Goal: Task Accomplishment & Management: Complete application form

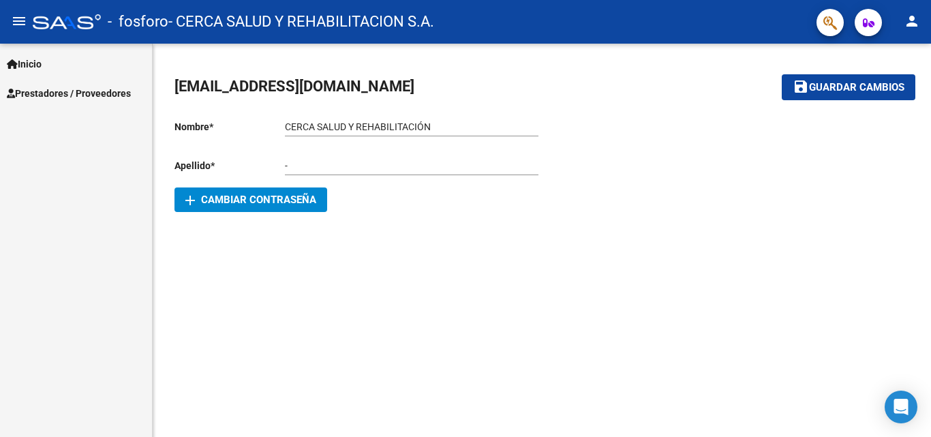
click at [50, 95] on span "Prestadores / Proveedores" at bounding box center [69, 93] width 124 height 15
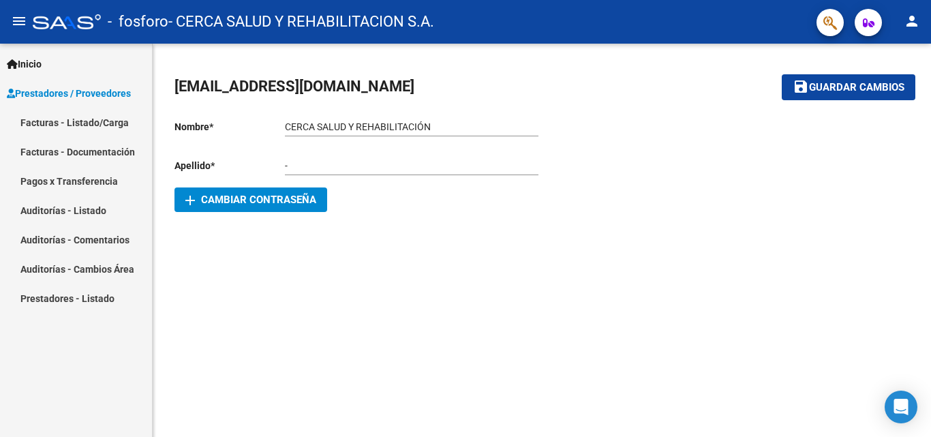
click at [70, 124] on link "Facturas - Listado/Carga" at bounding box center [76, 122] width 152 height 29
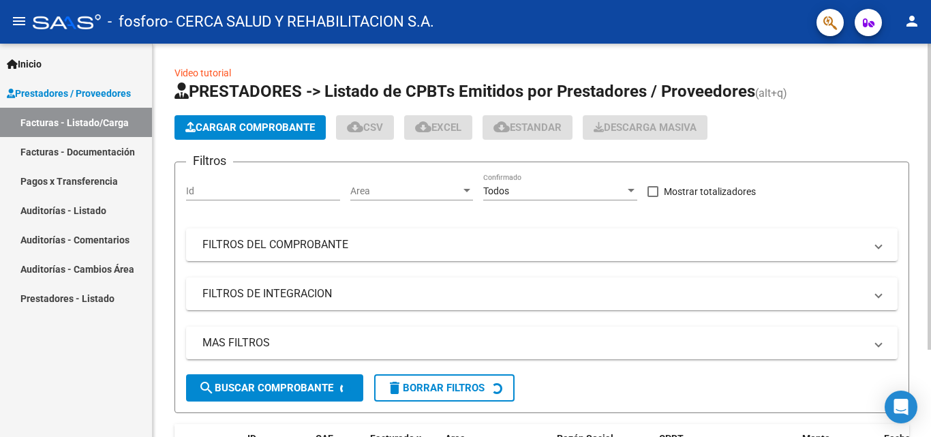
click at [240, 129] on span "Cargar Comprobante" at bounding box center [250, 127] width 130 height 12
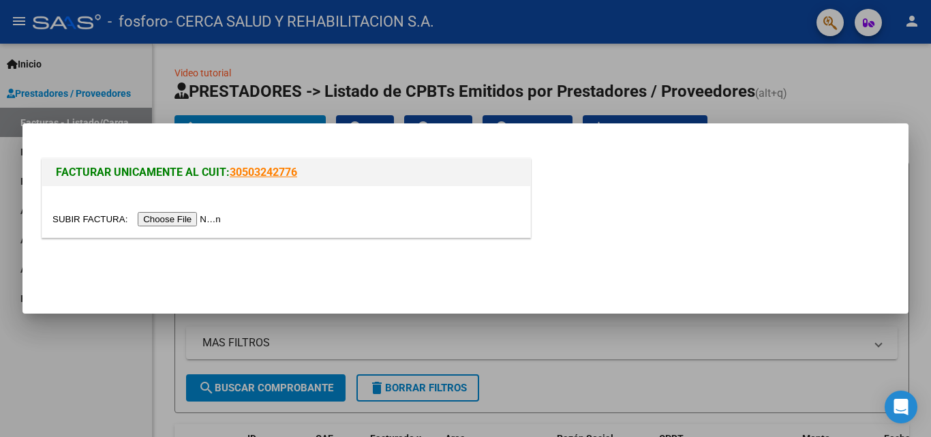
click at [185, 214] on input "file" at bounding box center [138, 219] width 172 height 14
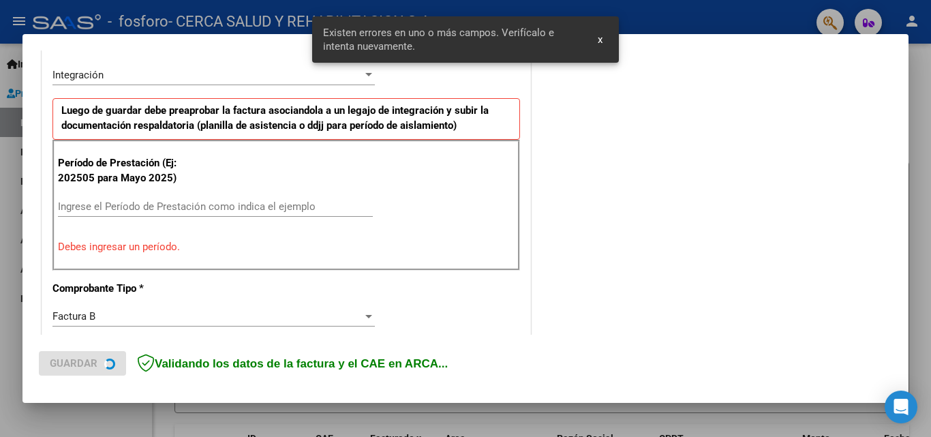
scroll to position [333, 0]
click at [143, 200] on input "Ingrese el Período de Prestación como indica el ejemplo" at bounding box center [215, 206] width 315 height 12
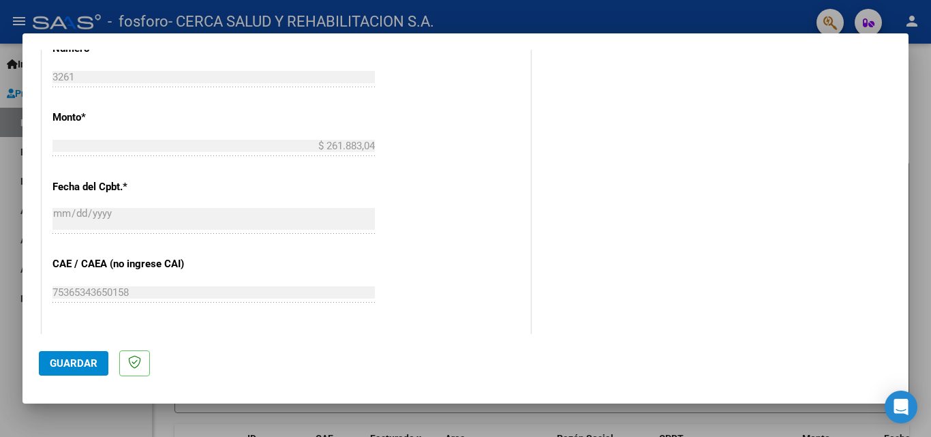
scroll to position [811, 0]
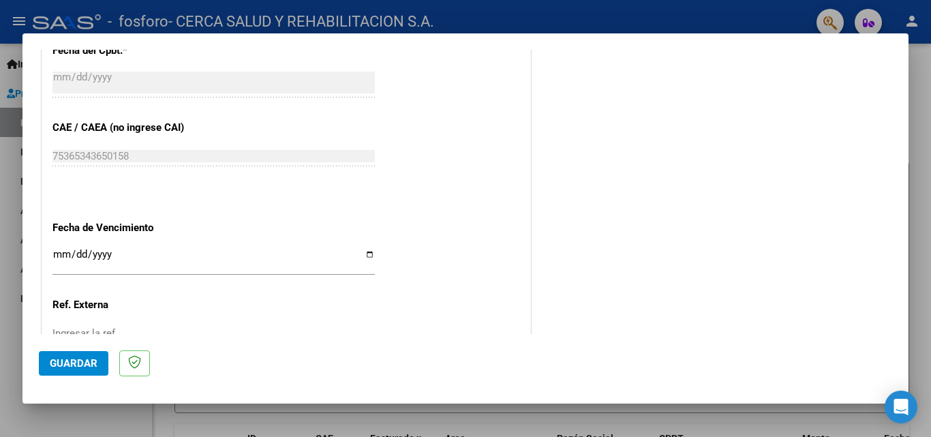
type input "202508"
click at [363, 257] on input "Ingresar la fecha" at bounding box center [213, 260] width 322 height 22
type input "[DATE]"
click at [70, 359] on span "Guardar" at bounding box center [74, 363] width 48 height 12
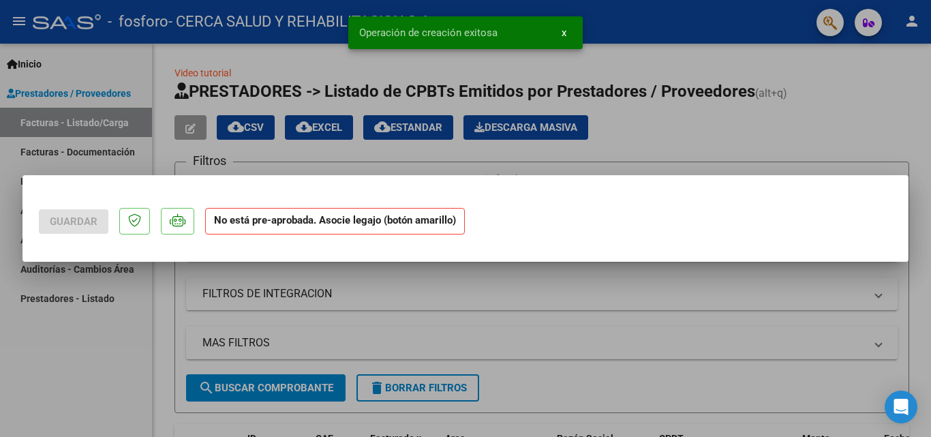
scroll to position [0, 0]
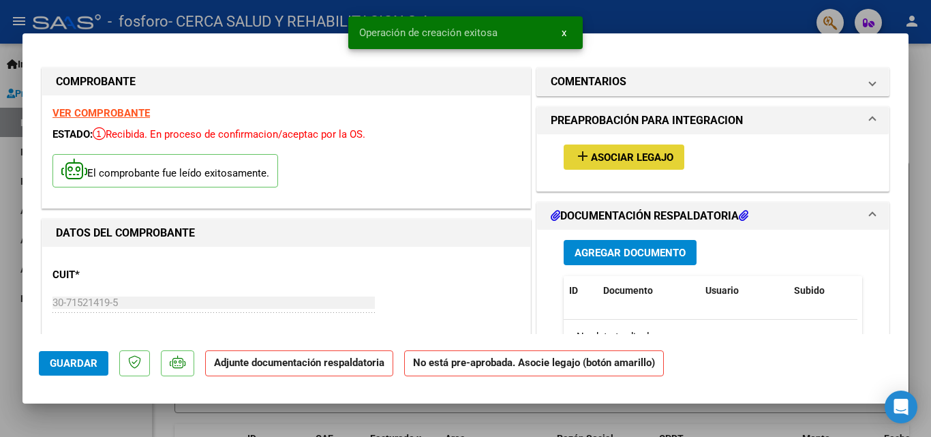
click at [591, 159] on span "Asociar Legajo" at bounding box center [632, 157] width 82 height 12
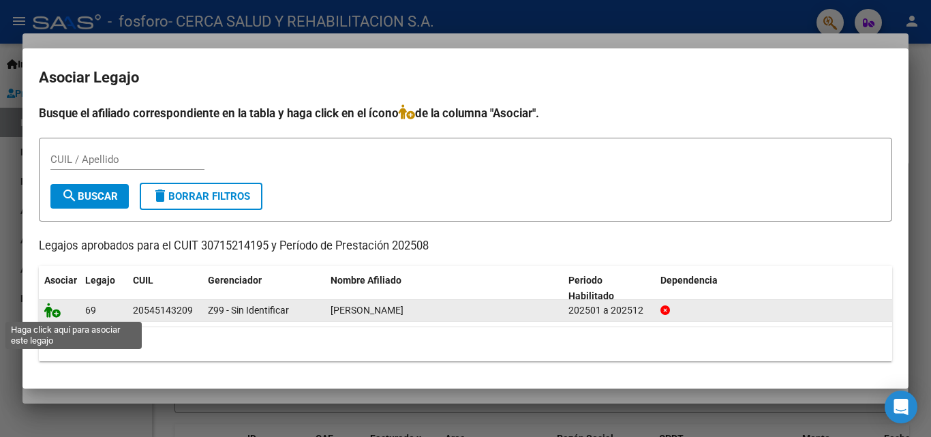
click at [50, 308] on icon at bounding box center [52, 310] width 16 height 15
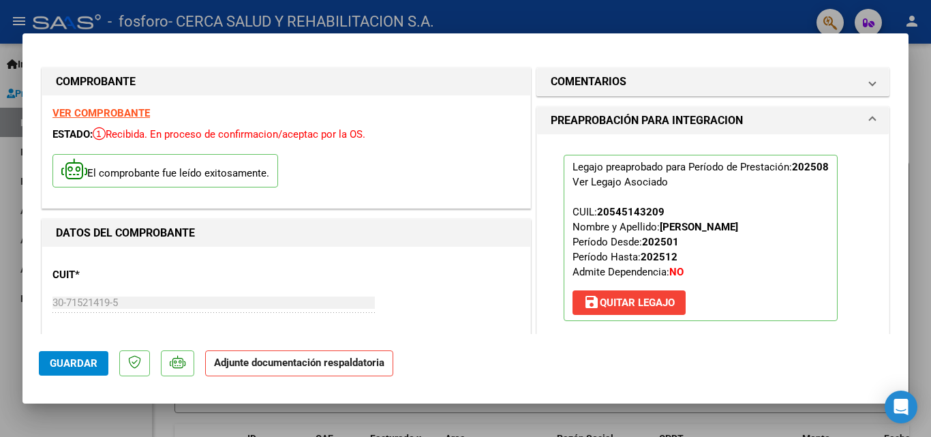
scroll to position [205, 0]
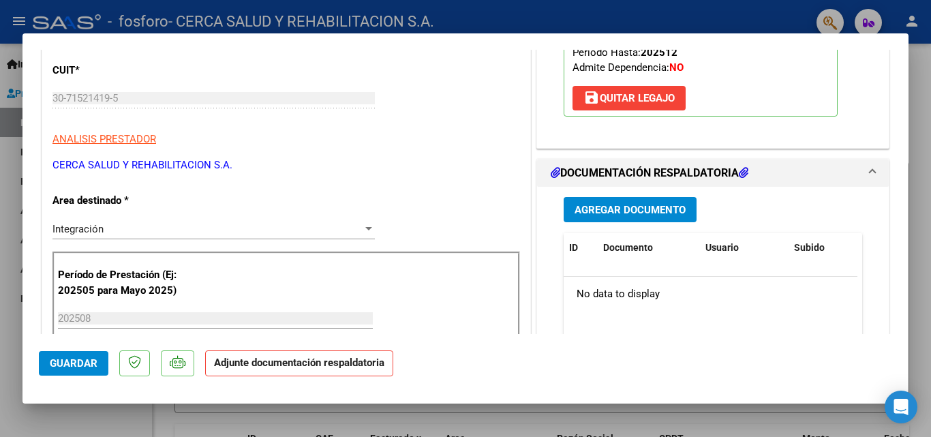
click at [614, 205] on span "Agregar Documento" at bounding box center [630, 210] width 111 height 12
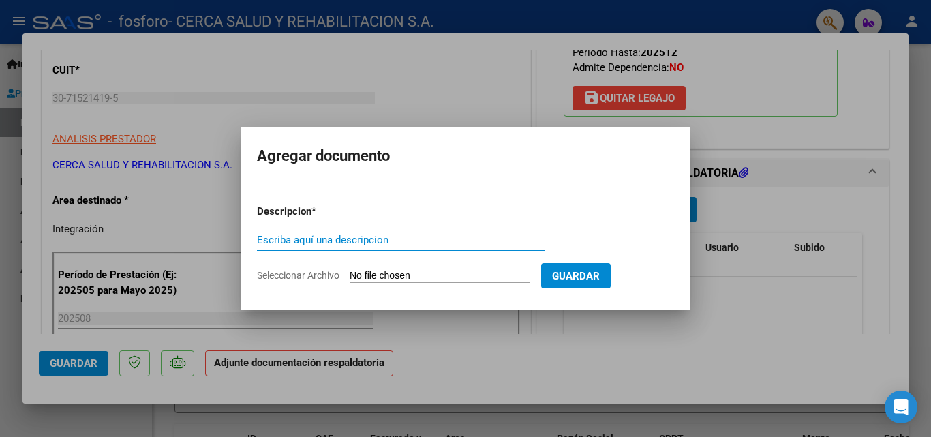
click at [367, 234] on input "Escriba aquí una descripcion" at bounding box center [401, 240] width 288 height 12
type input "PLANILLA"
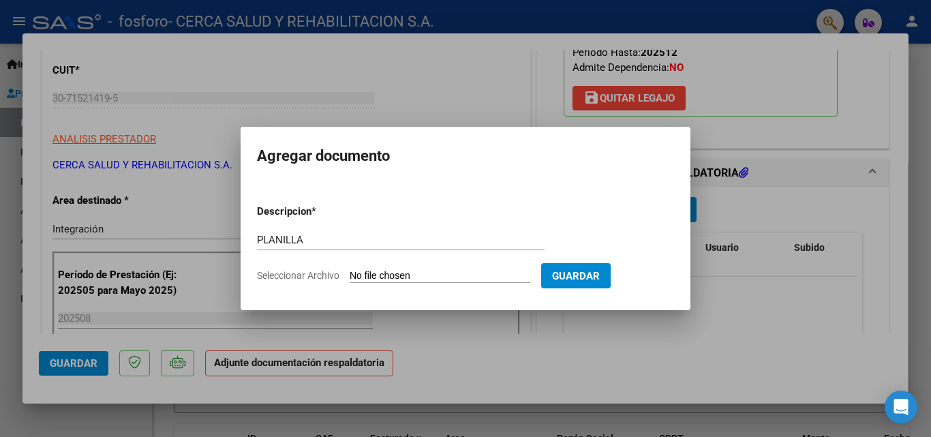
click at [414, 270] on input "Seleccionar Archivo" at bounding box center [440, 276] width 181 height 13
type input "C:\fakepath\8 planilla [PERSON_NAME] .pdf"
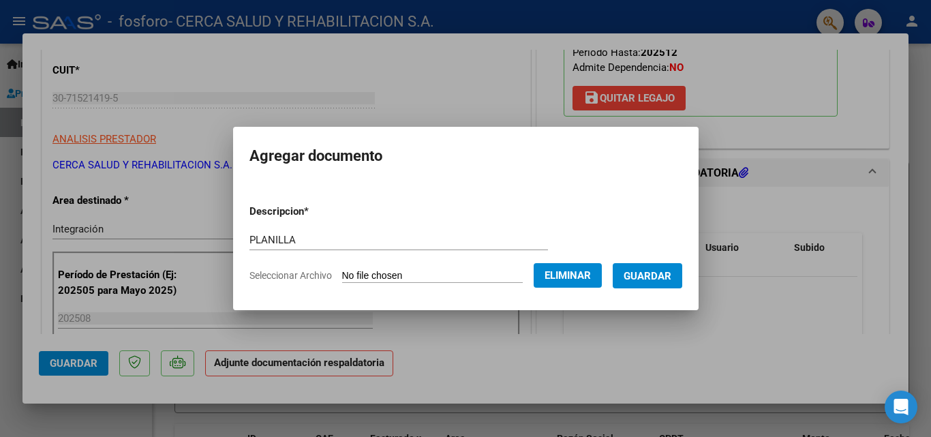
click at [650, 273] on span "Guardar" at bounding box center [648, 276] width 48 height 12
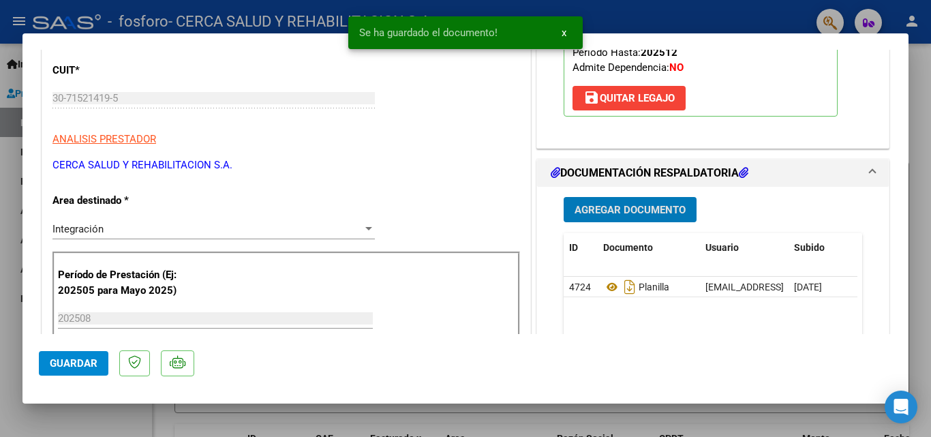
click at [560, 32] on button "x" at bounding box center [564, 32] width 27 height 25
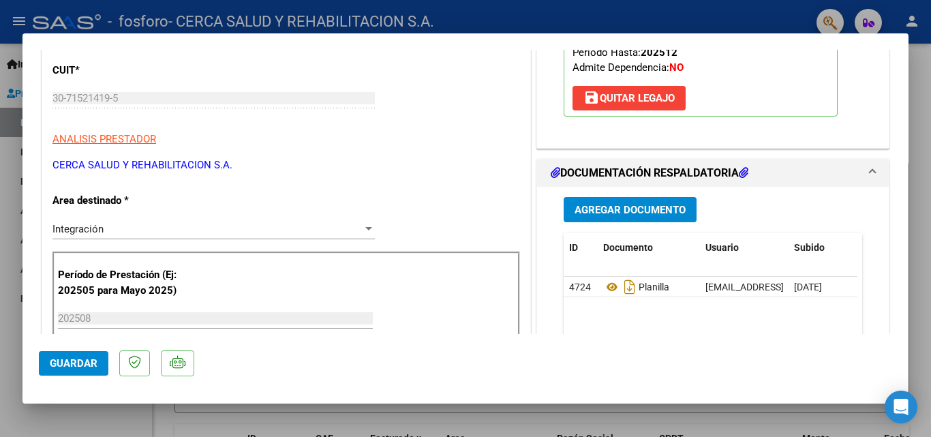
click at [71, 367] on span "Guardar" at bounding box center [74, 363] width 48 height 12
